Goal: Transaction & Acquisition: Download file/media

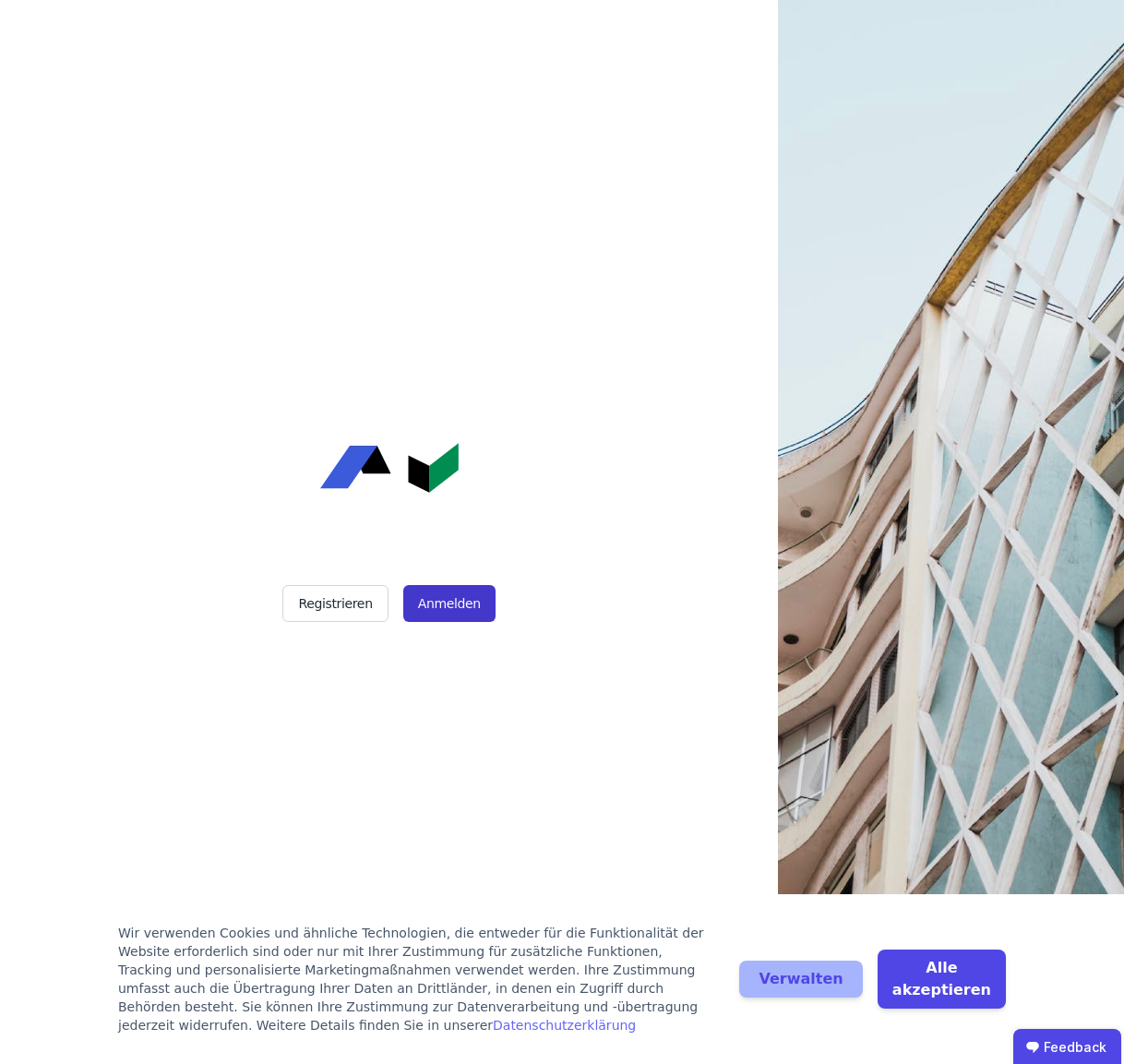
click at [462, 600] on button "Anmelden" at bounding box center [450, 604] width 93 height 37
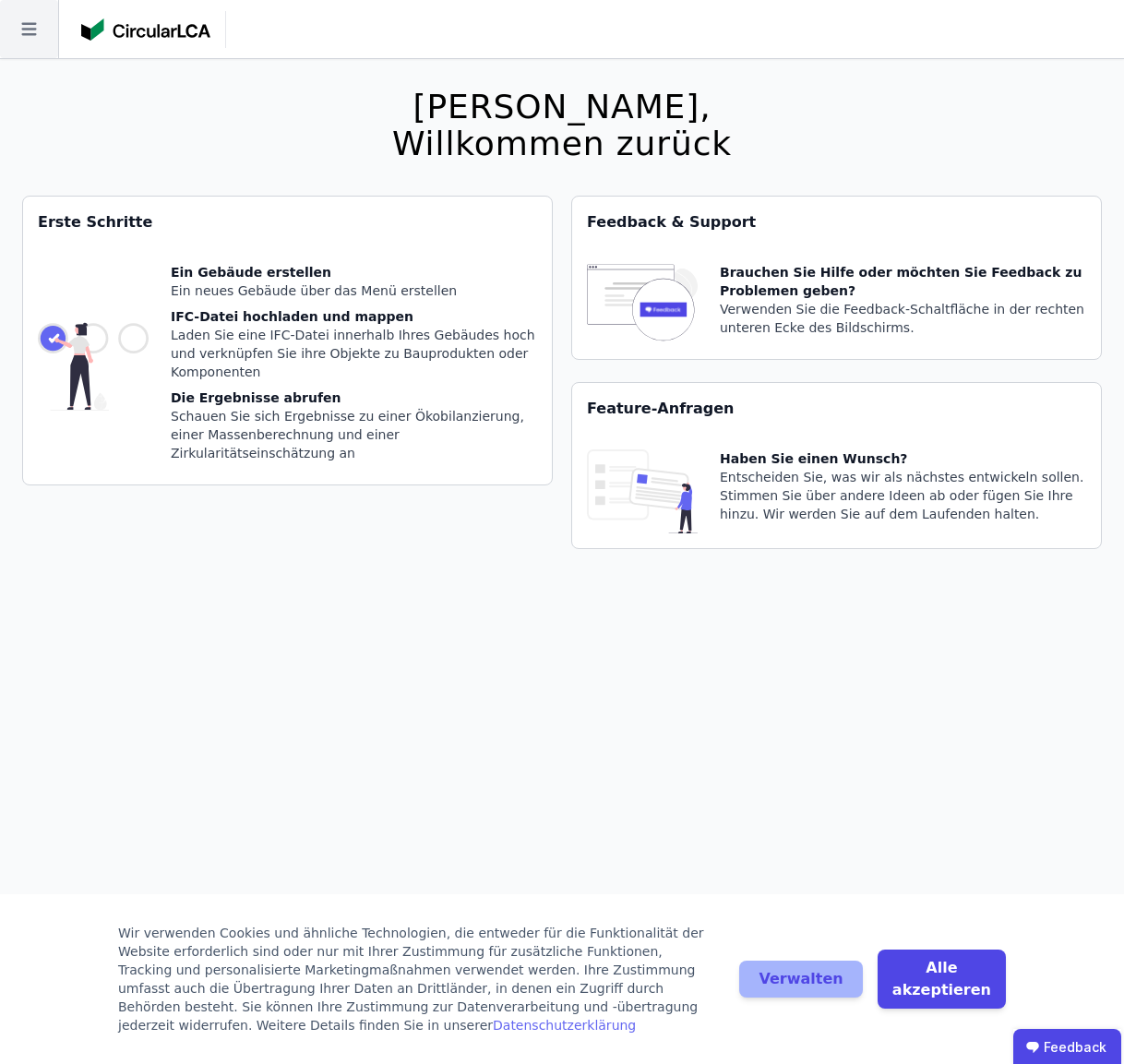
click at [41, 31] on icon at bounding box center [29, 29] width 58 height 58
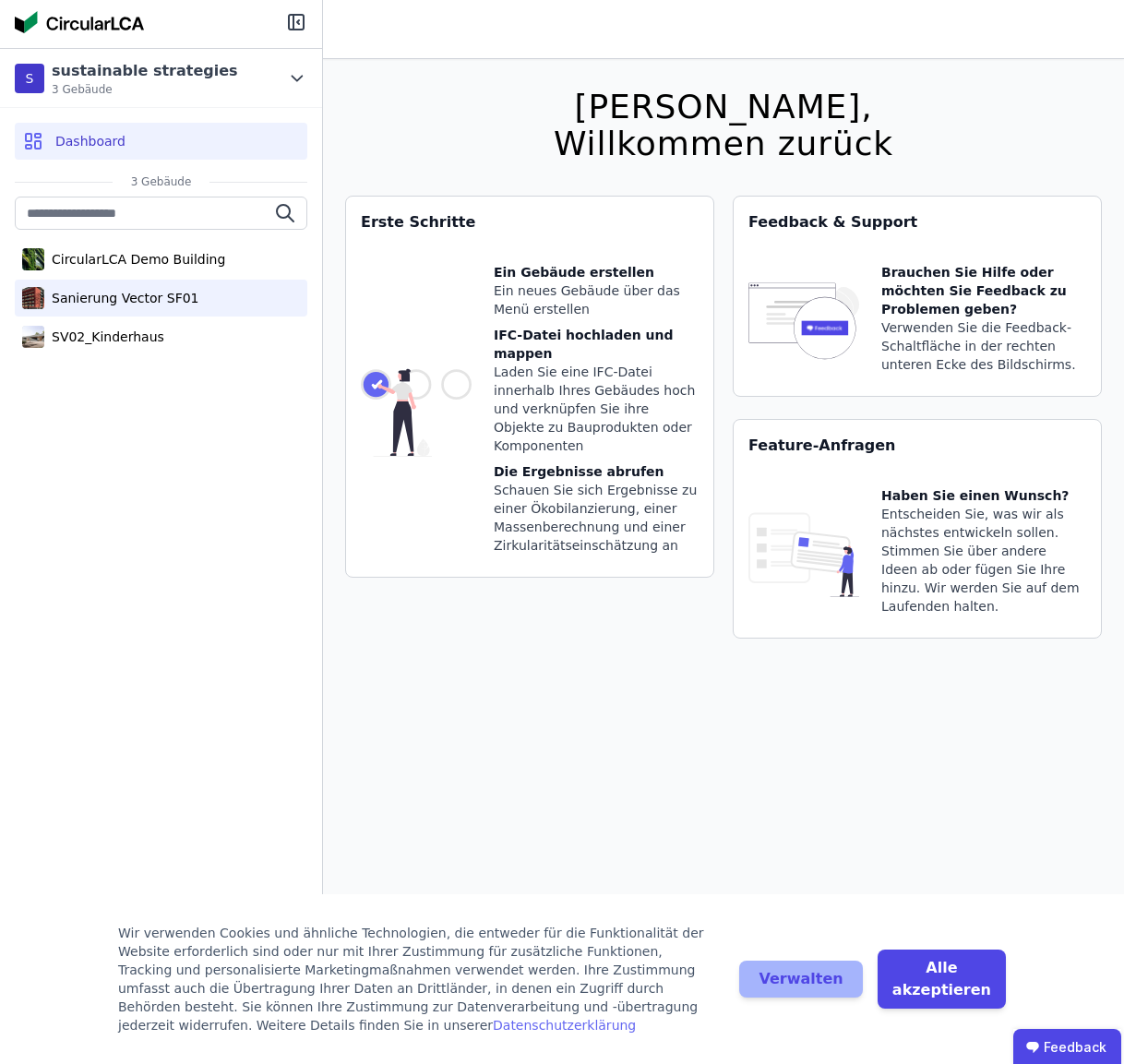
click at [114, 300] on div "Sanierung Vector SF01" at bounding box center [122, 298] width 156 height 19
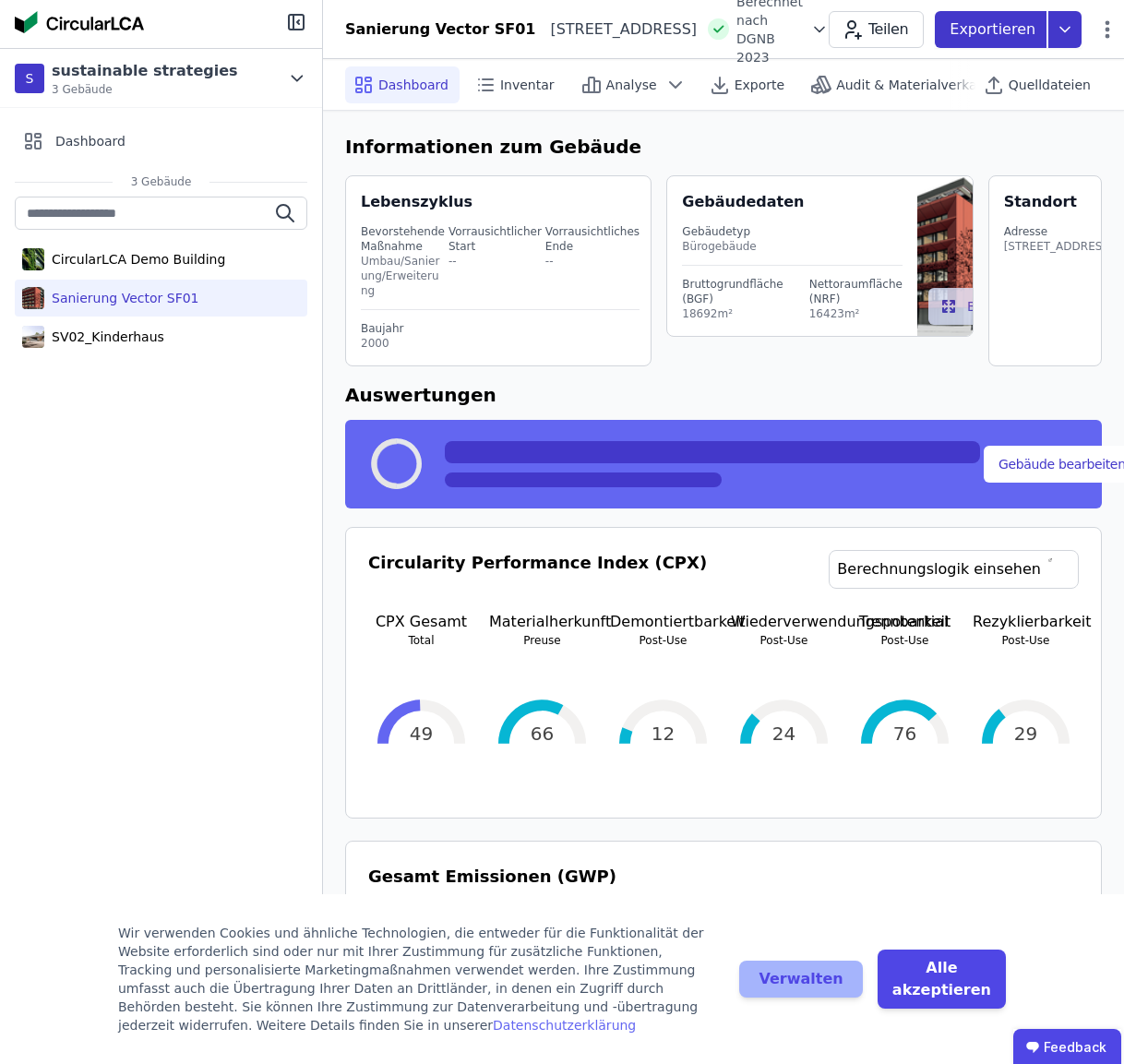
click at [1048, 34] on icon at bounding box center [1065, 30] width 33 height 37
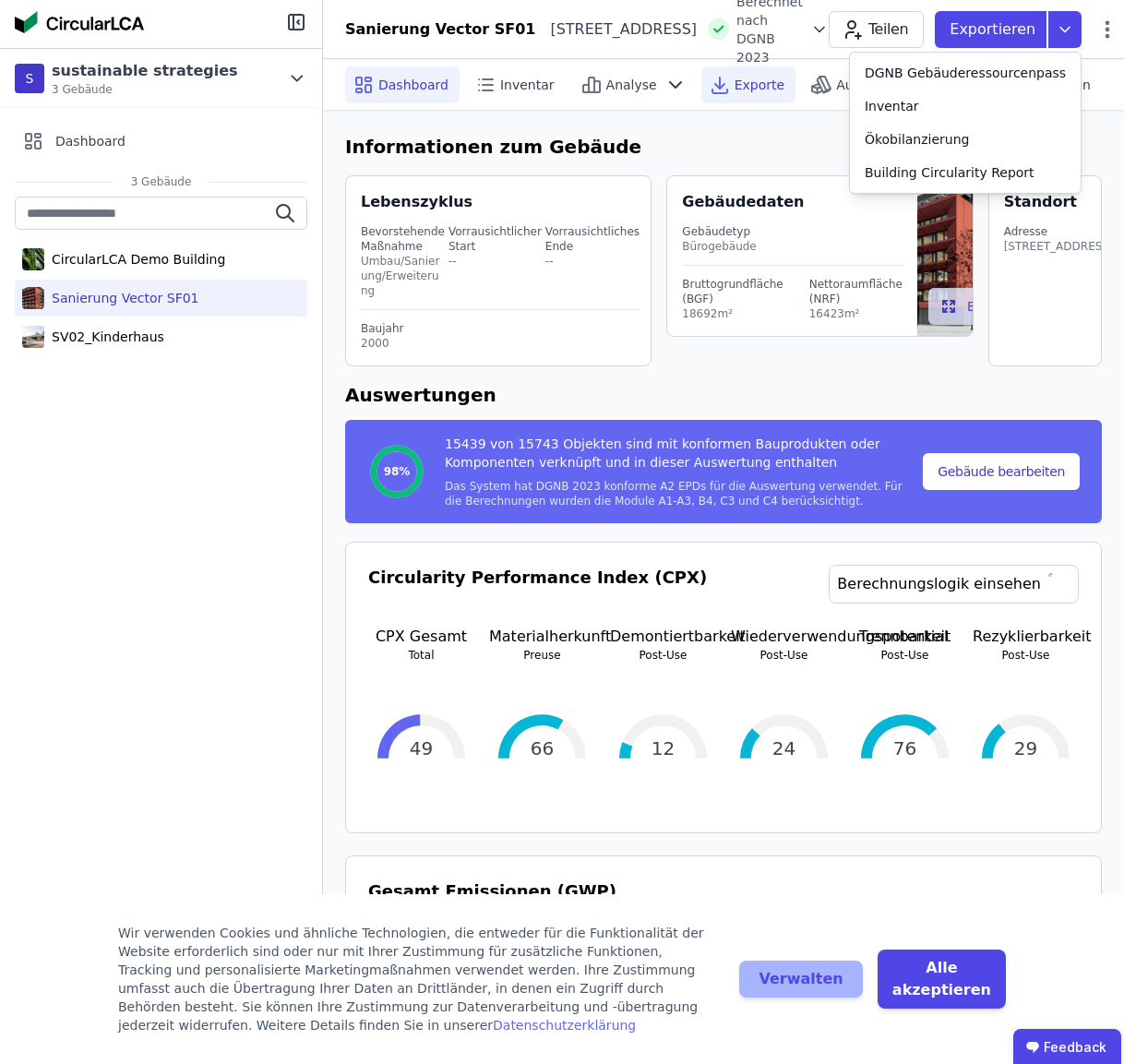
click at [750, 92] on span "Exporte" at bounding box center [760, 85] width 50 height 19
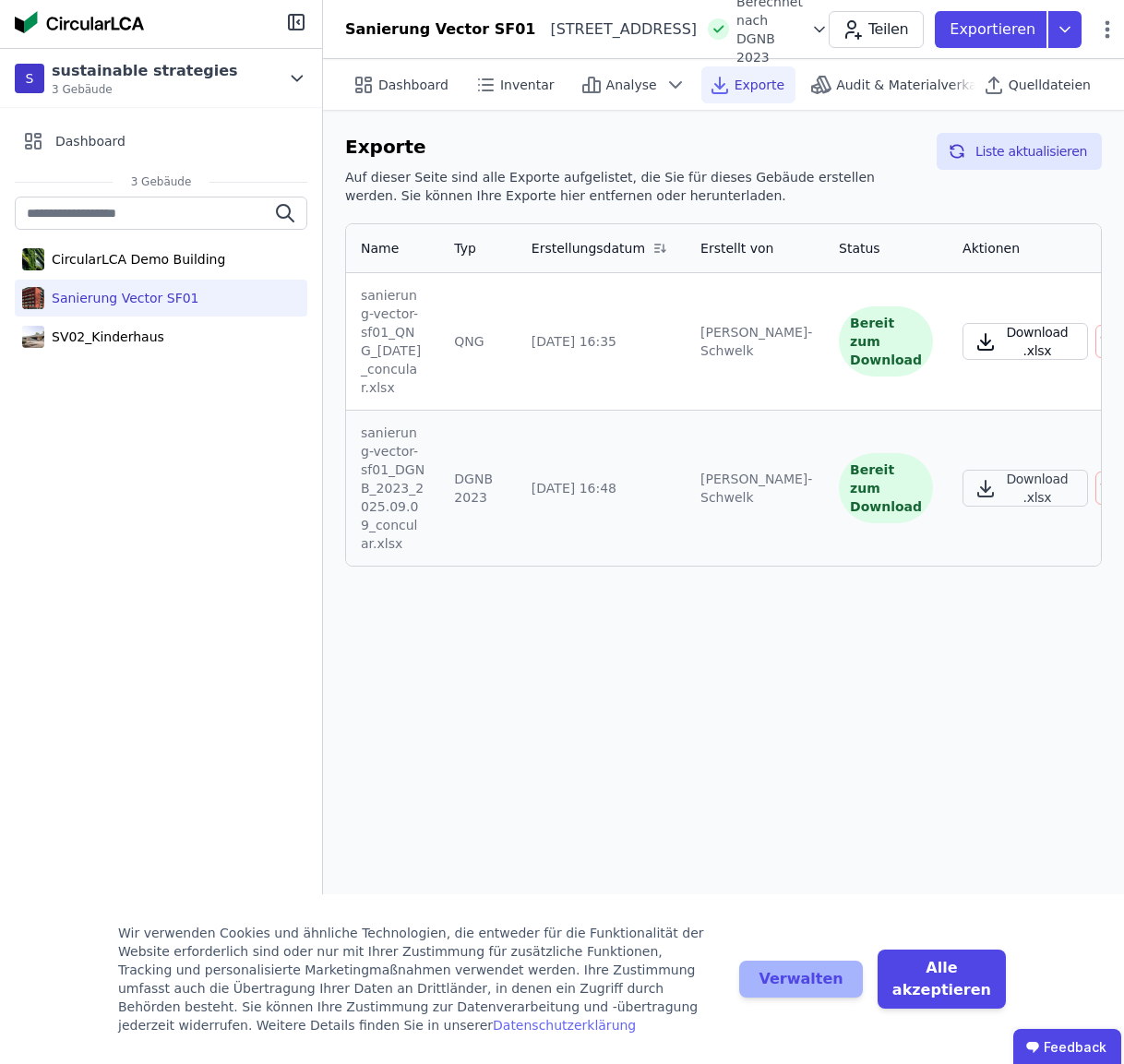
click at [974, 349] on icon "button" at bounding box center [985, 342] width 23 height 23
